Goal: Task Accomplishment & Management: Use online tool/utility

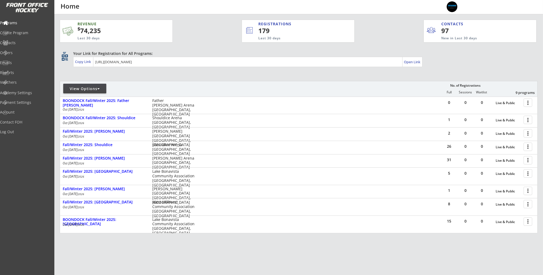
click at [100, 84] on div "View Options No. of Registrations Full Sessions Waitlist 9 programs" at bounding box center [299, 89] width 478 height 16
click at [102, 89] on div "View Options" at bounding box center [84, 88] width 43 height 5
select select ""Upcoming Programs""
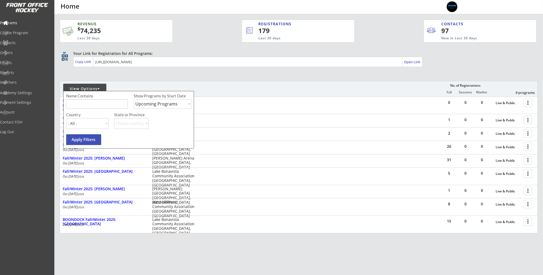
click at [152, 100] on select "Upcoming Programs Past Programs Specific Date Range" at bounding box center [163, 103] width 58 height 9
select select ""Past Programs""
click at [134, 99] on select "Upcoming Programs Past Programs Specific Date Range" at bounding box center [163, 103] width 58 height 9
click at [114, 107] on input "input" at bounding box center [97, 103] width 62 height 9
type input "SHOULDICE"
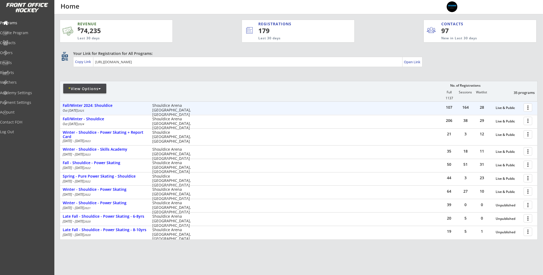
click at [528, 108] on div at bounding box center [528, 107] width 9 height 9
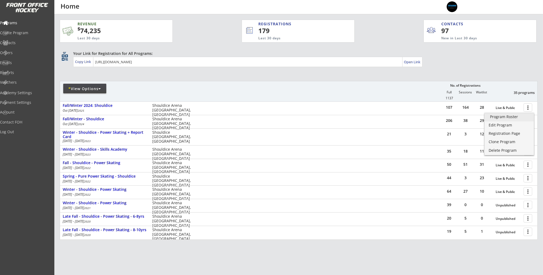
click at [517, 116] on div "Program Roster" at bounding box center [509, 117] width 38 height 4
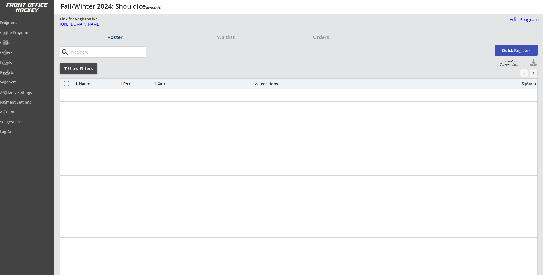
select select ""All Positions""
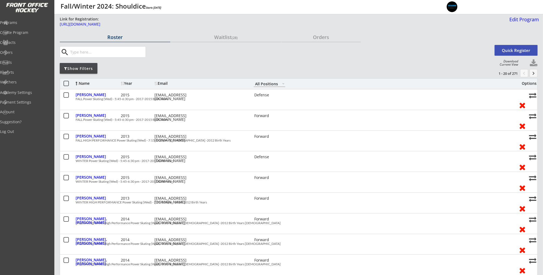
click at [535, 62] on button at bounding box center [534, 63] width 8 height 8
select select ""Player Info""
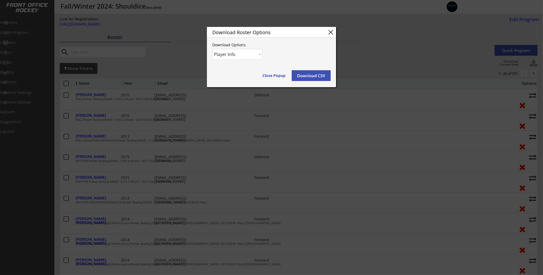
click at [255, 55] on select "Player Info Player and Order Info" at bounding box center [237, 54] width 50 height 11
click at [212, 49] on select "Player Info Player and Order Info" at bounding box center [237, 54] width 50 height 11
click at [307, 73] on button "Download CSV" at bounding box center [311, 75] width 39 height 11
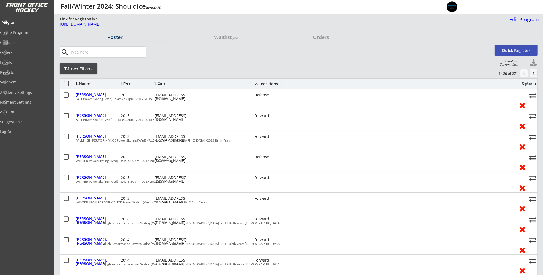
click at [23, 24] on div "Programs" at bounding box center [25, 23] width 48 height 4
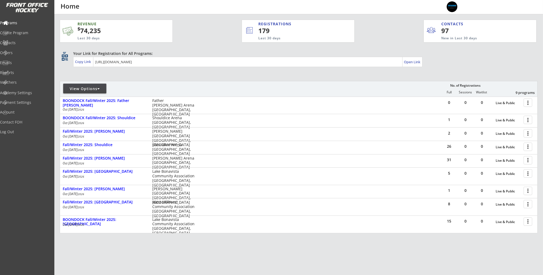
click at [104, 87] on div "View Options" at bounding box center [84, 88] width 43 height 5
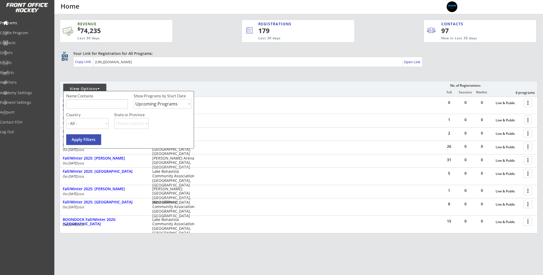
click at [166, 105] on select "Upcoming Programs Past Programs Specific Date Range" at bounding box center [163, 103] width 58 height 9
select select ""Past Programs""
click at [134, 99] on select "Upcoming Programs Past Programs Specific Date Range" at bounding box center [163, 103] width 58 height 9
click at [100, 103] on input "input" at bounding box center [97, 103] width 62 height 9
type input "frank mccool"
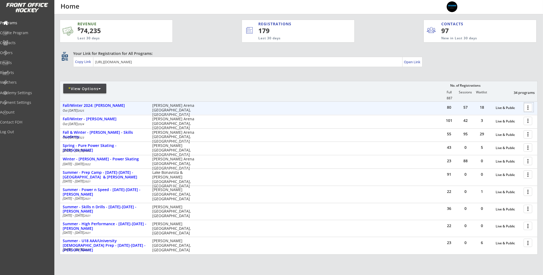
click at [530, 110] on div at bounding box center [528, 107] width 9 height 9
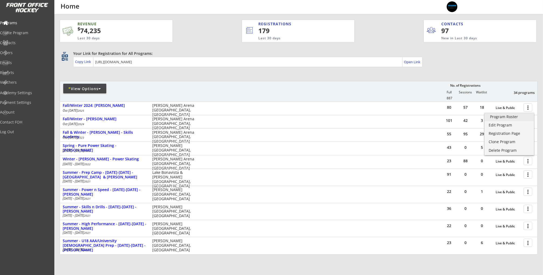
click at [514, 118] on div "Program Roster" at bounding box center [509, 117] width 38 height 4
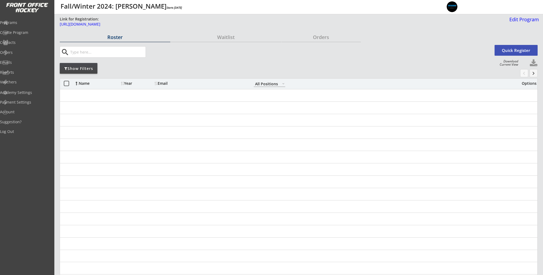
select select ""All Positions""
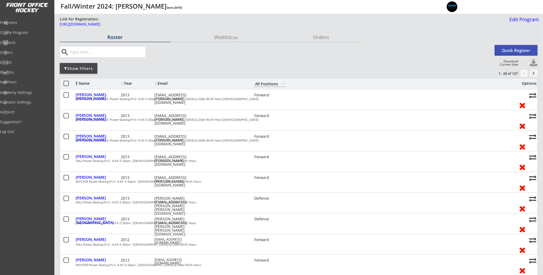
click at [535, 61] on button at bounding box center [534, 63] width 8 height 8
select select ""Player Info""
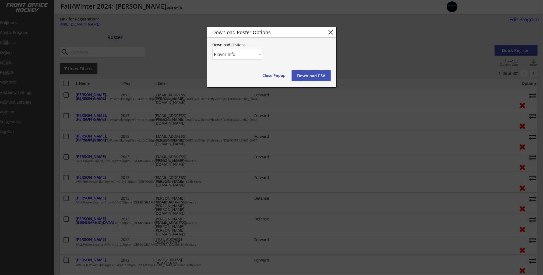
click at [307, 72] on button "Download CSV" at bounding box center [311, 75] width 39 height 11
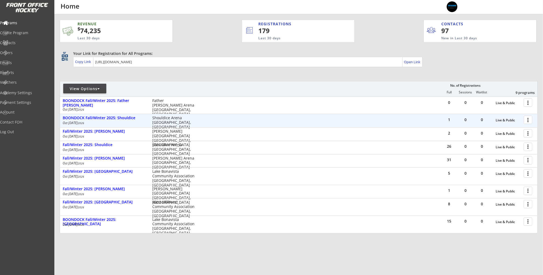
click at [526, 119] on div at bounding box center [528, 119] width 9 height 9
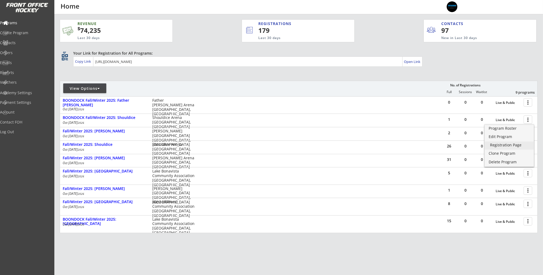
scroll to position [1, 0]
click at [509, 146] on div "Registration Page" at bounding box center [509, 145] width 38 height 4
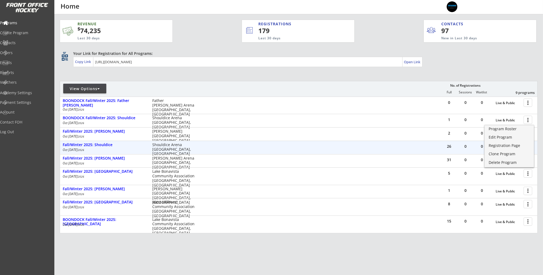
scroll to position [0, 0]
click at [397, 152] on div "26 0 0 Live & Public more_vert Fall/Winter 2025: Shouldice Oct 1 - Mar 18 2026 …" at bounding box center [298, 147] width 477 height 13
click at [529, 148] on div at bounding box center [528, 146] width 9 height 9
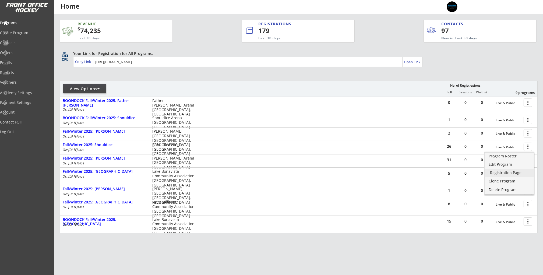
click at [504, 174] on div "Registration Page" at bounding box center [509, 173] width 38 height 4
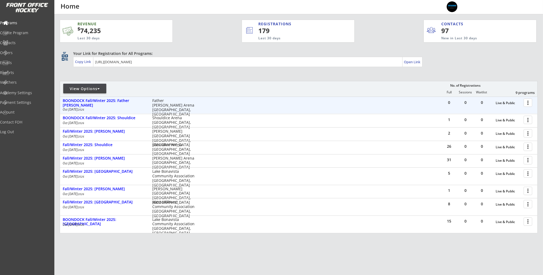
click at [526, 103] on div at bounding box center [528, 102] width 9 height 9
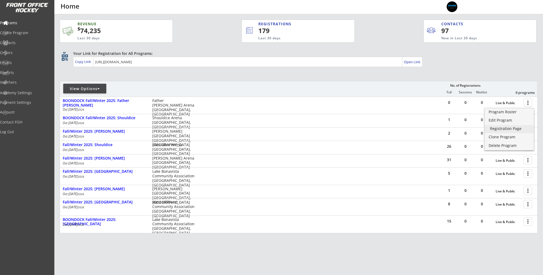
click at [512, 128] on div "Registration Page" at bounding box center [509, 129] width 38 height 4
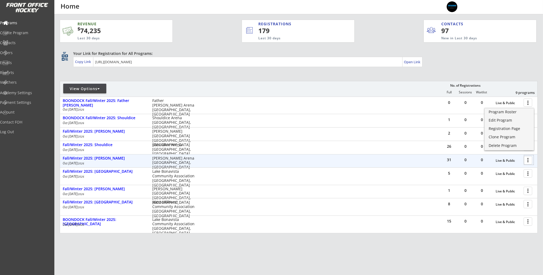
click at [531, 161] on div at bounding box center [528, 159] width 9 height 9
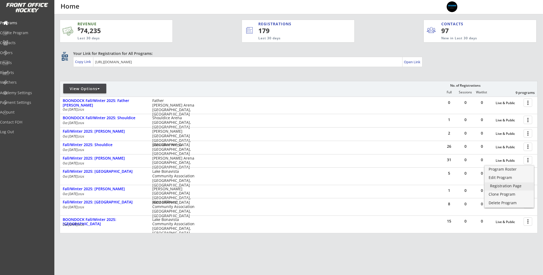
click at [504, 186] on div "Registration Page" at bounding box center [509, 186] width 38 height 4
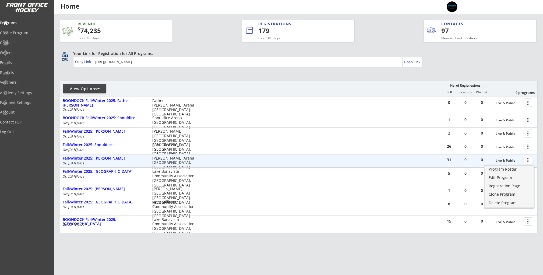
click at [107, 158] on div "Fall/Winter 2025: [PERSON_NAME]" at bounding box center [105, 158] width 84 height 5
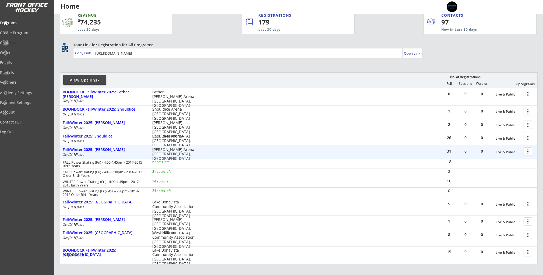
scroll to position [7, 0]
